Goal: Information Seeking & Learning: Learn about a topic

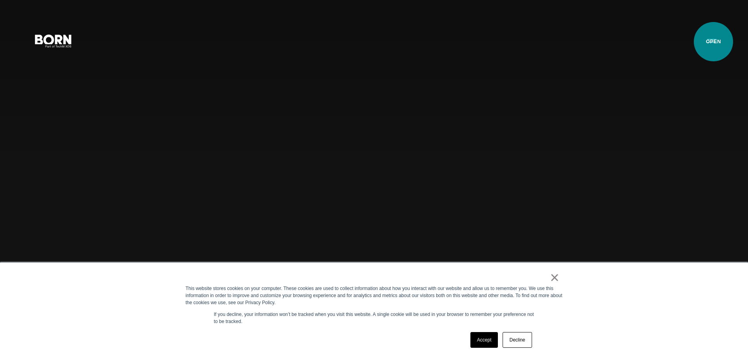
click at [713, 42] on button "Primary Menu" at bounding box center [711, 40] width 19 height 16
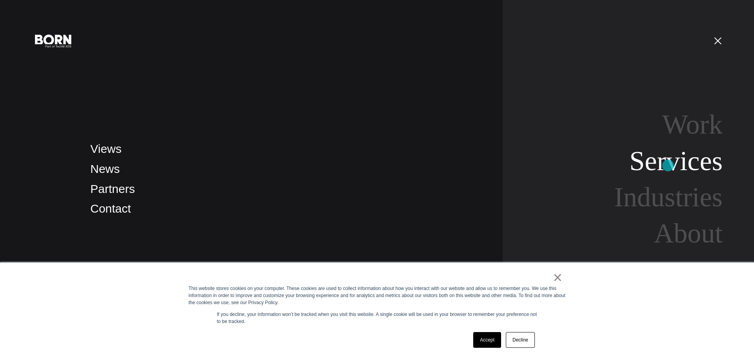
click at [668, 165] on link "Services" at bounding box center [675, 161] width 93 height 30
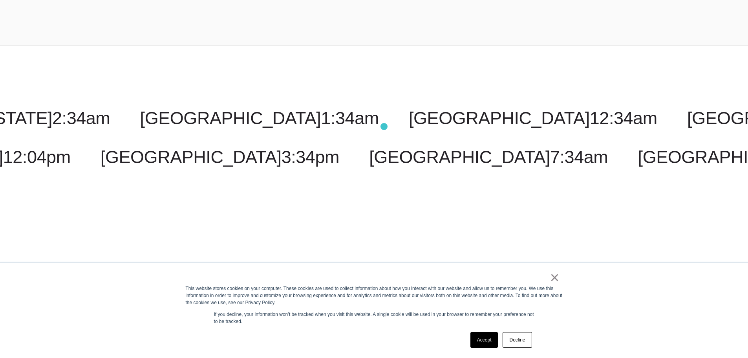
scroll to position [1413, 0]
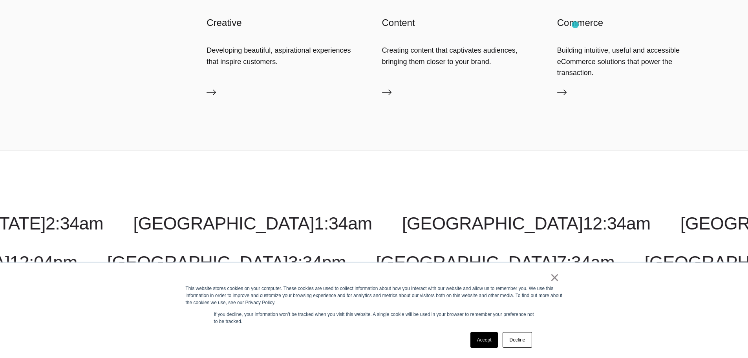
click at [575, 25] on h3 "Commerce" at bounding box center [636, 22] width 159 height 13
click at [564, 89] on icon at bounding box center [561, 91] width 9 height 5
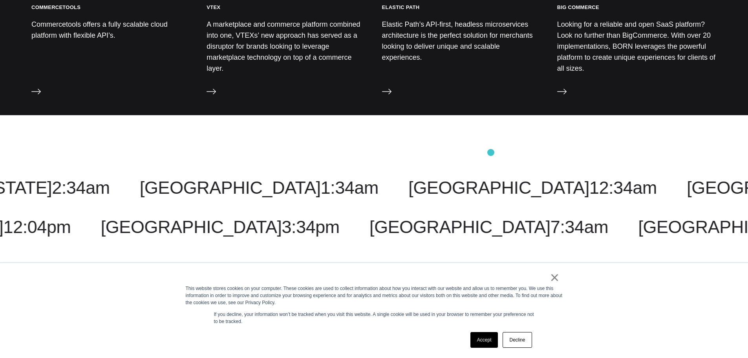
scroll to position [1134, 0]
